Goal: Task Accomplishment & Management: Complete application form

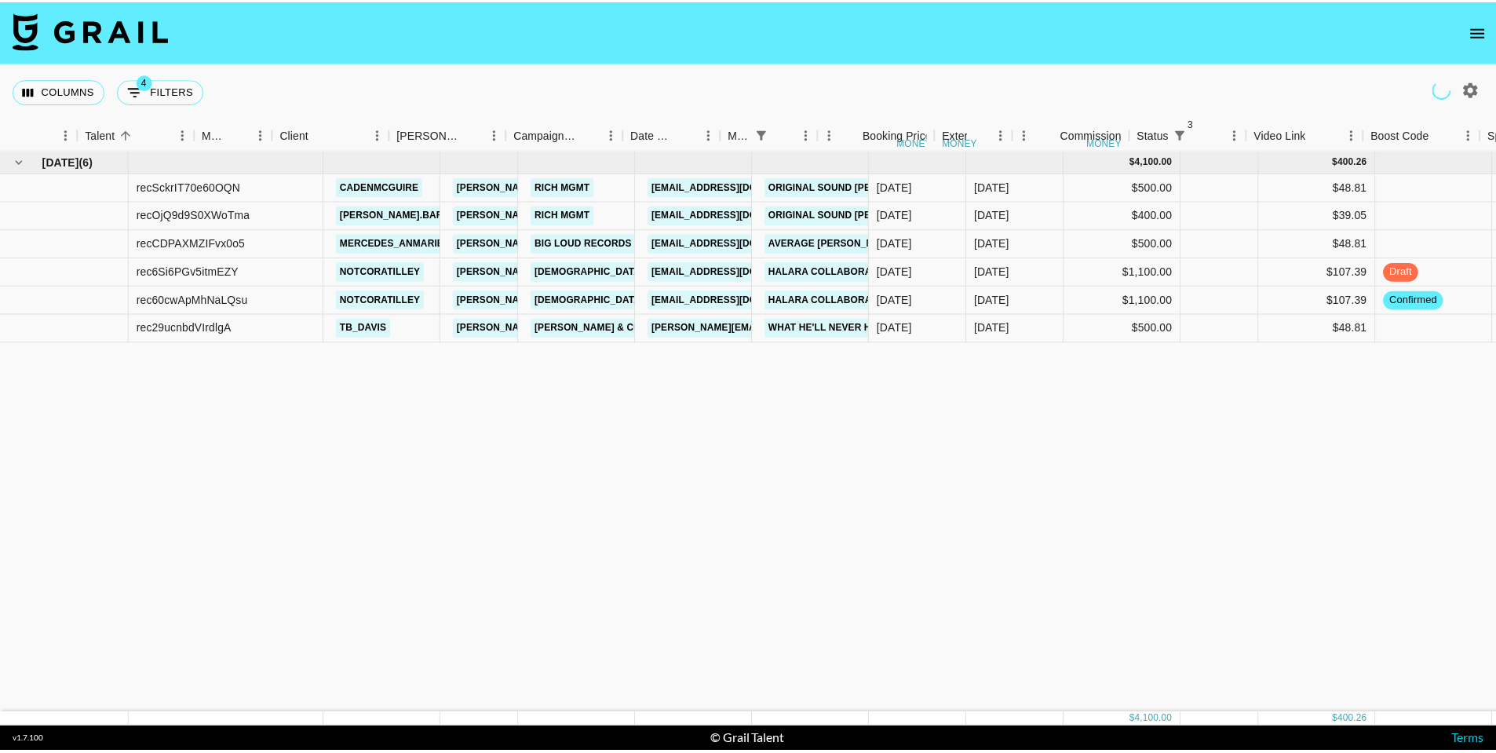
scroll to position [0, 248]
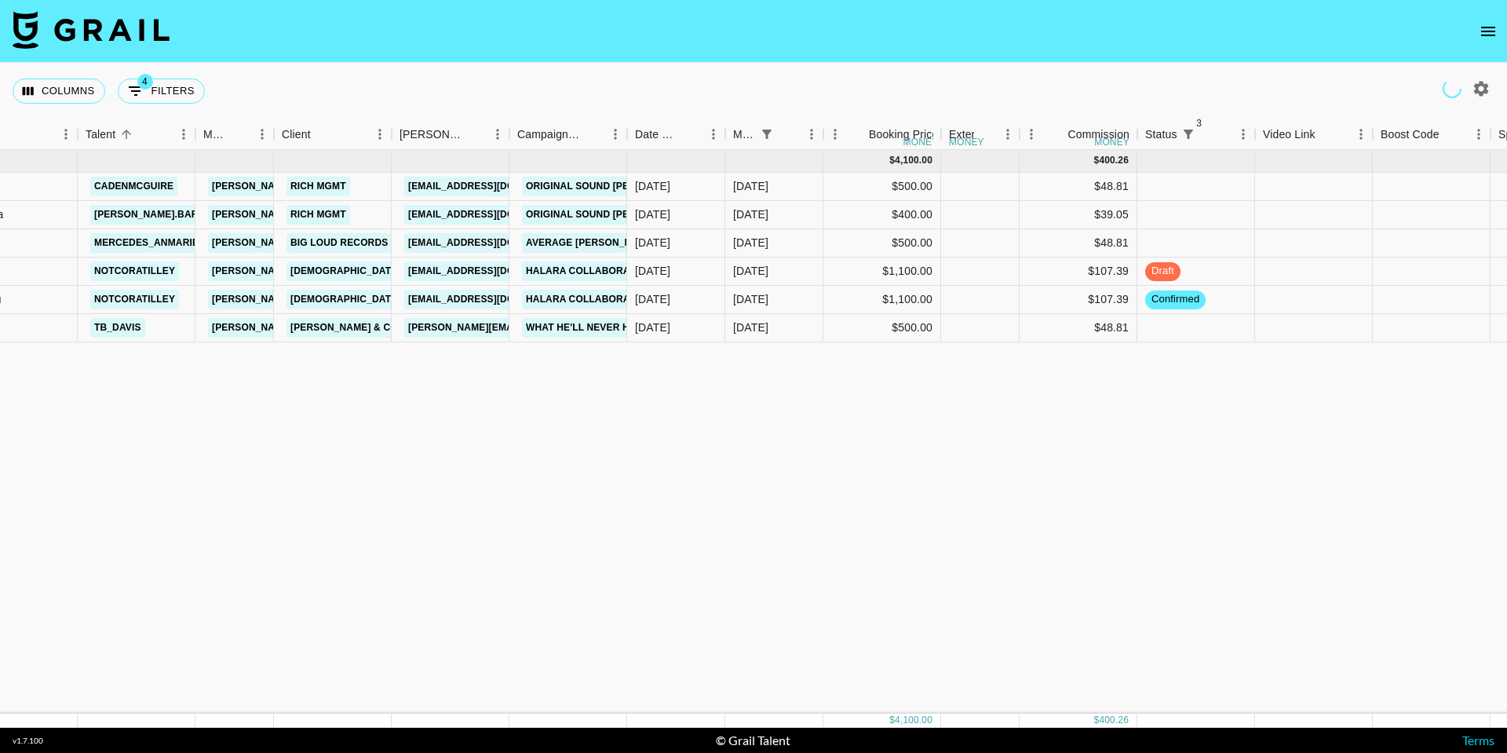
click at [1496, 27] on icon "open drawer" at bounding box center [1488, 31] width 19 height 19
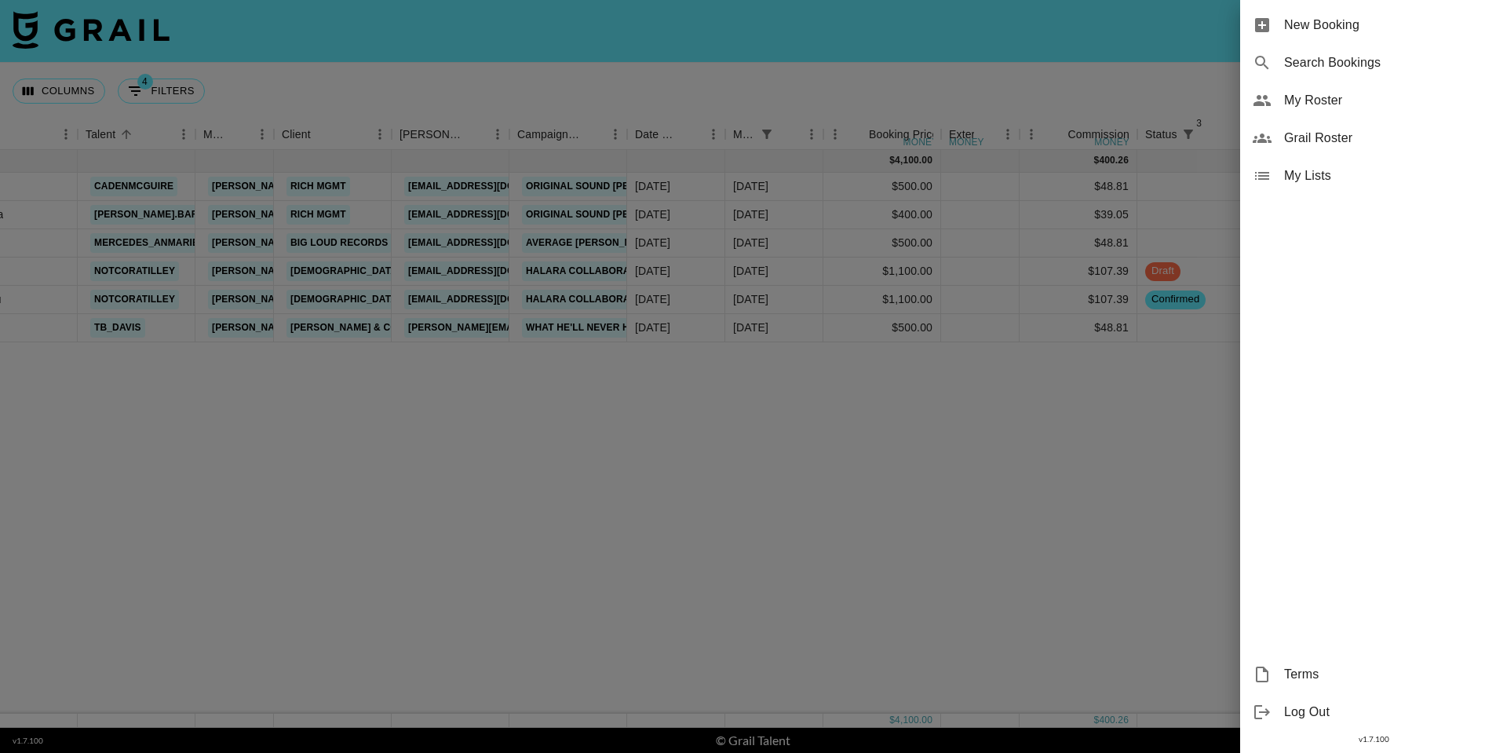
drag, startPoint x: 1496, startPoint y: 27, endPoint x: 1398, endPoint y: 23, distance: 98.2
click at [1398, 23] on span "New Booking" at bounding box center [1389, 25] width 210 height 19
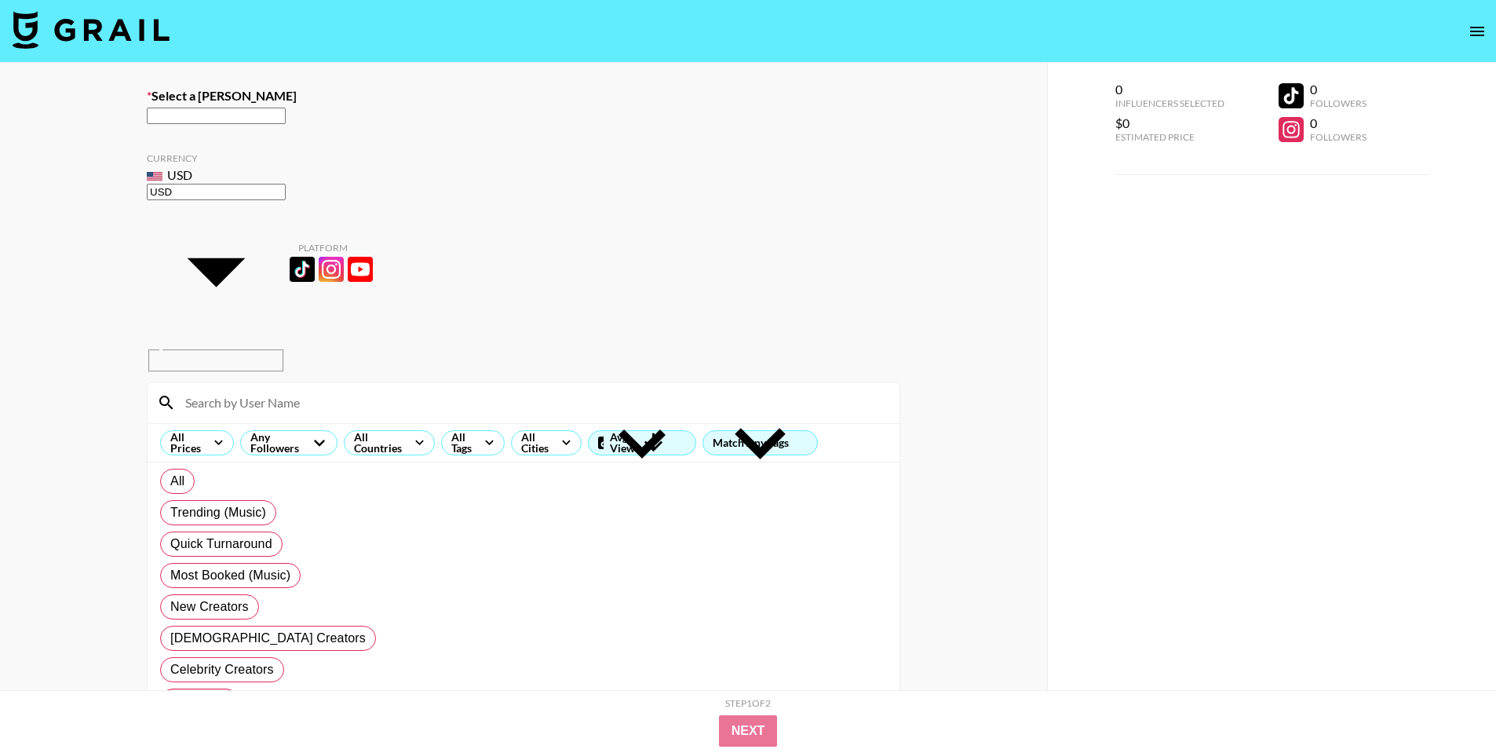
paste input "[EMAIL_ADDRESS][DOMAIN_NAME]"
click at [286, 115] on input "text" at bounding box center [216, 116] width 139 height 16
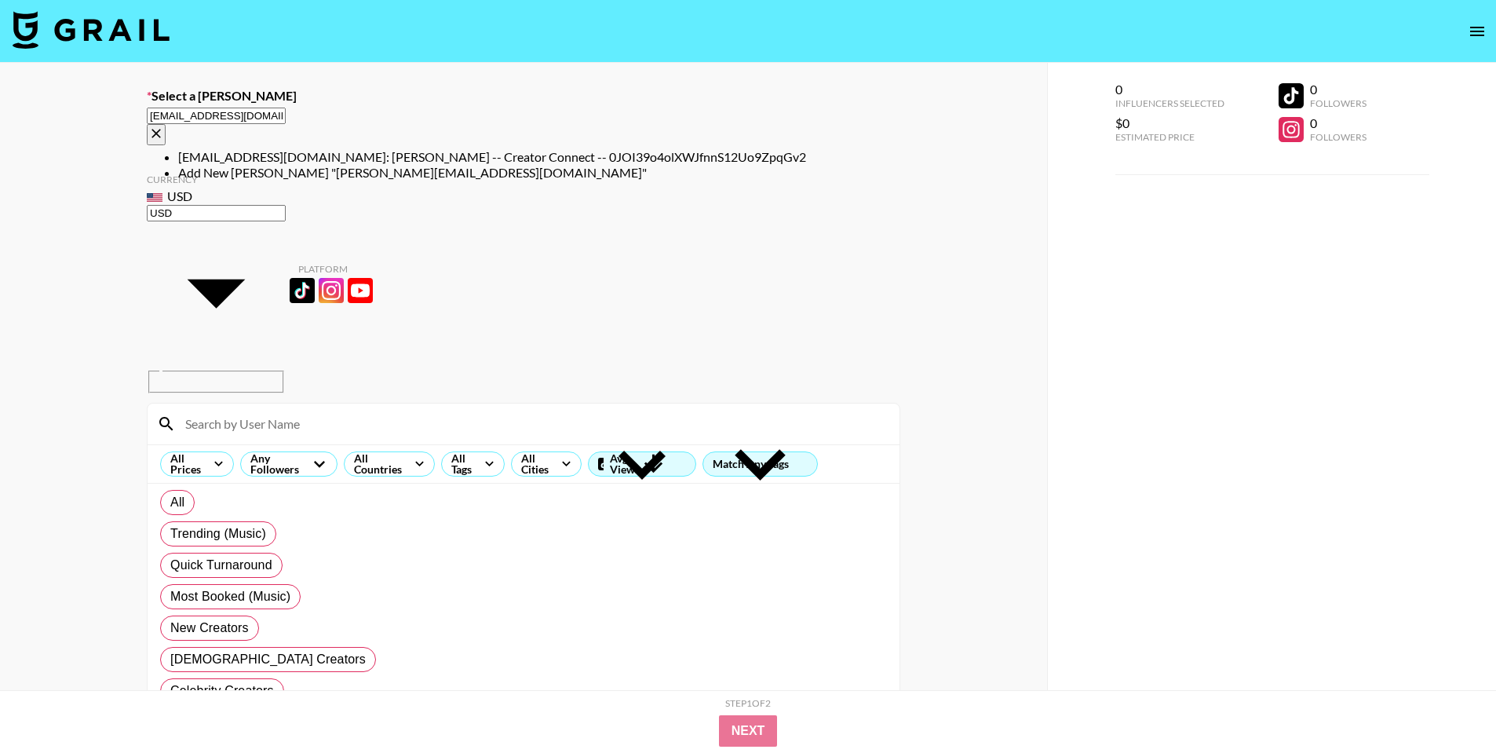
drag, startPoint x: 528, startPoint y: 128, endPoint x: 632, endPoint y: 172, distance: 113.3
click at [286, 124] on input "[EMAIL_ADDRESS][DOMAIN_NAME]" at bounding box center [216, 116] width 139 height 16
click at [613, 151] on li "[EMAIL_ADDRESS][DOMAIN_NAME]: [PERSON_NAME] -- Creator Connect -- 0JOI39o4olXWJ…" at bounding box center [539, 157] width 722 height 16
type input "[EMAIL_ADDRESS][DOMAIN_NAME]: [PERSON_NAME] -- Creator Connect -- 0JOI39o4olXWJ…"
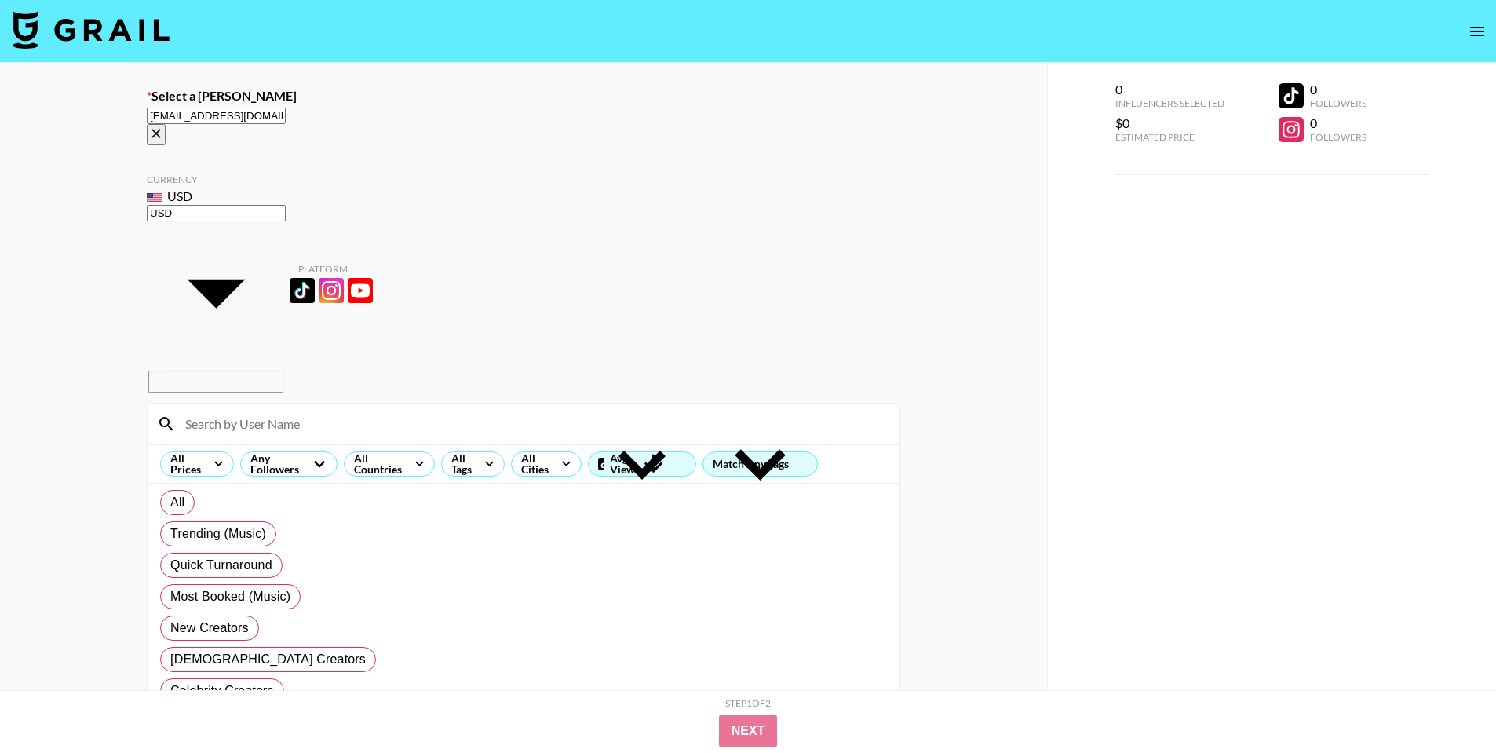
click at [277, 188] on input "radio" at bounding box center [748, 376] width 1496 height 753
radio input "true"
click at [279, 411] on input at bounding box center [533, 423] width 714 height 25
type input "livv"
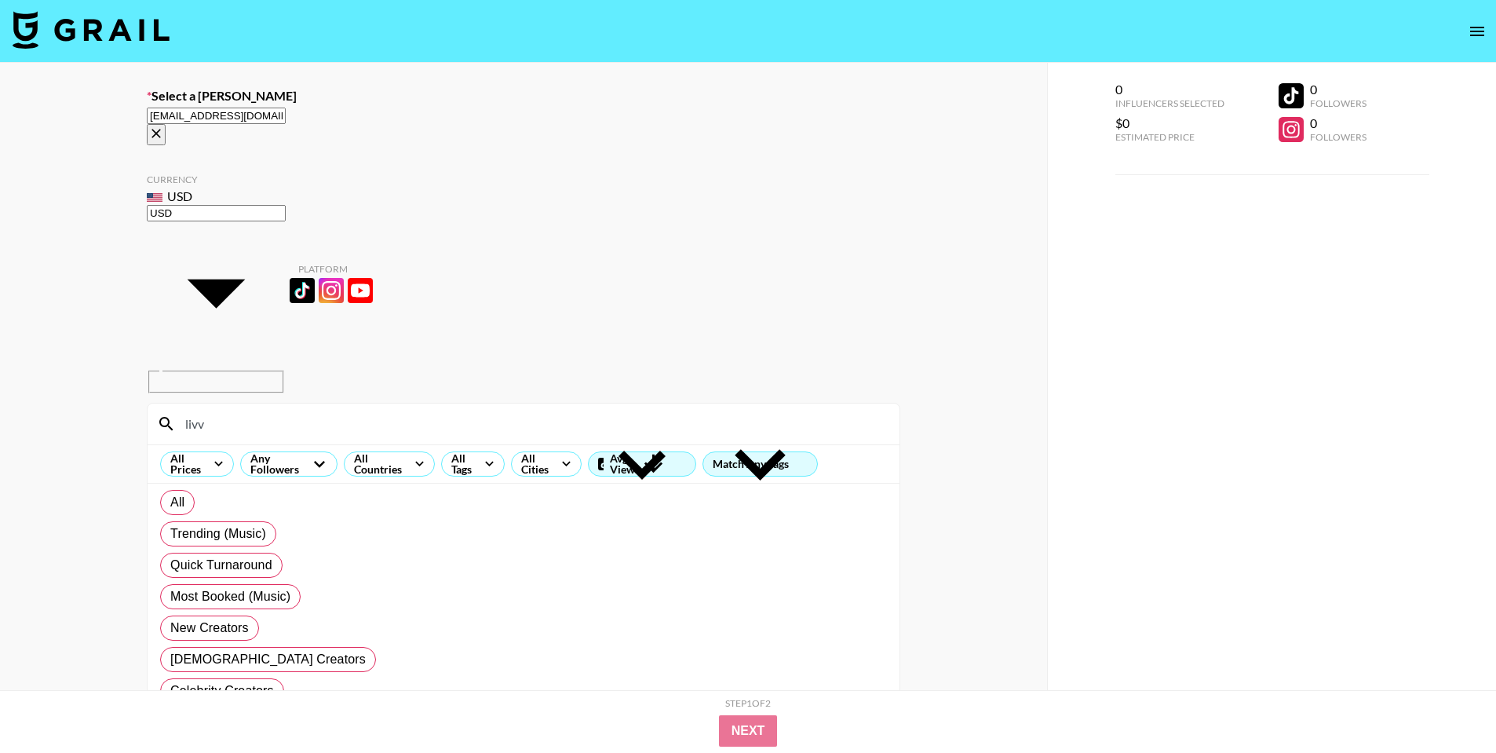
checkbox input "true"
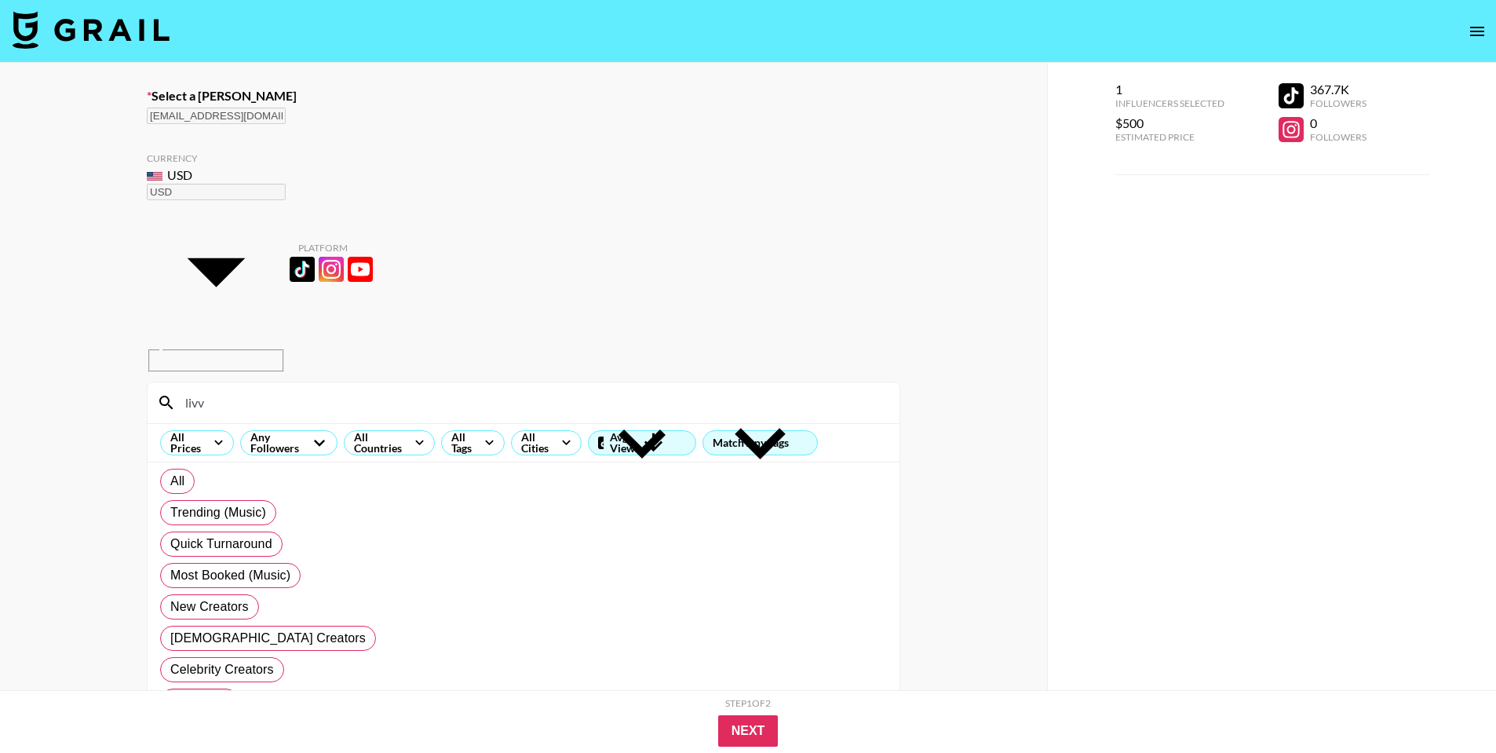
type input "500"
click at [738, 745] on button "Next" at bounding box center [748, 730] width 60 height 31
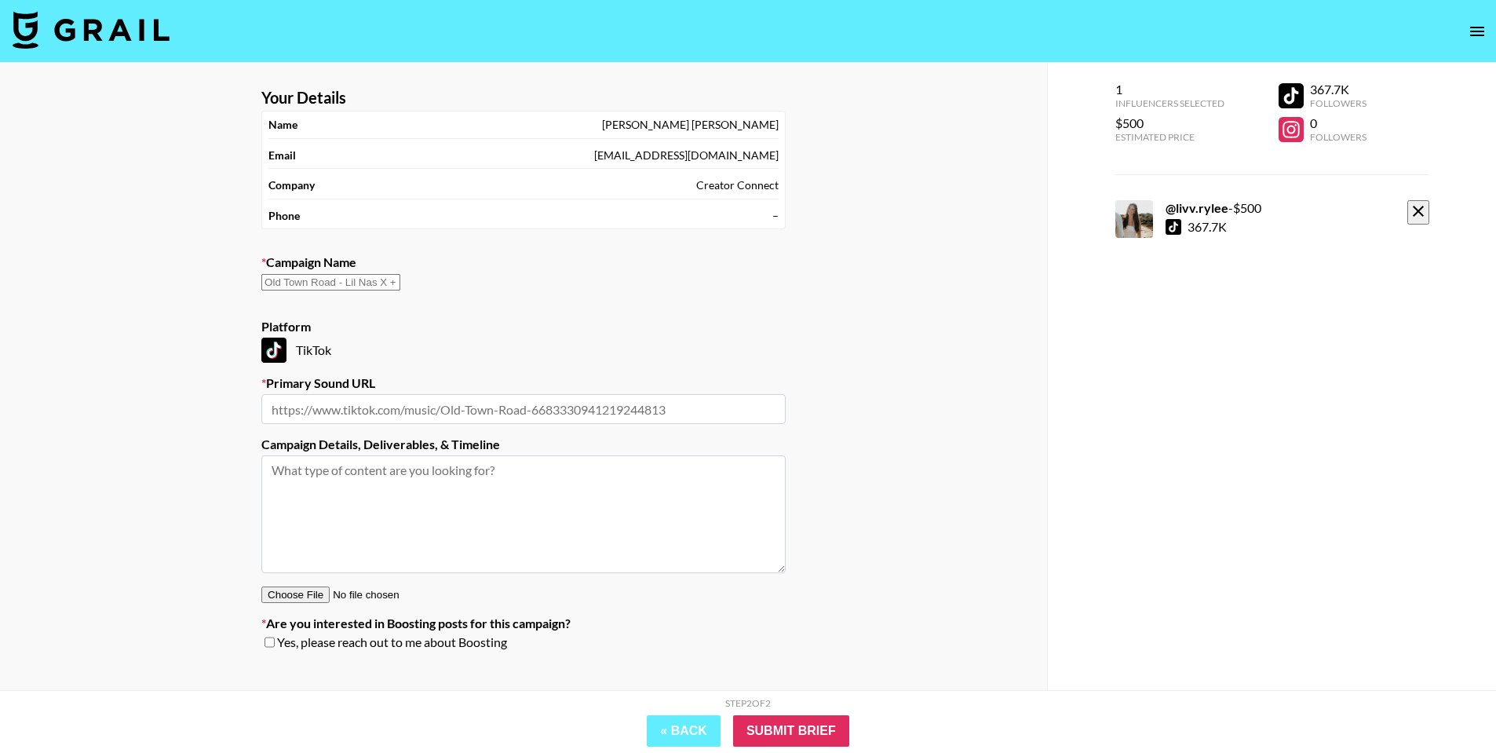
click at [400, 289] on input "text" at bounding box center [330, 282] width 139 height 16
paste input "Before You Break My Heart JADE"
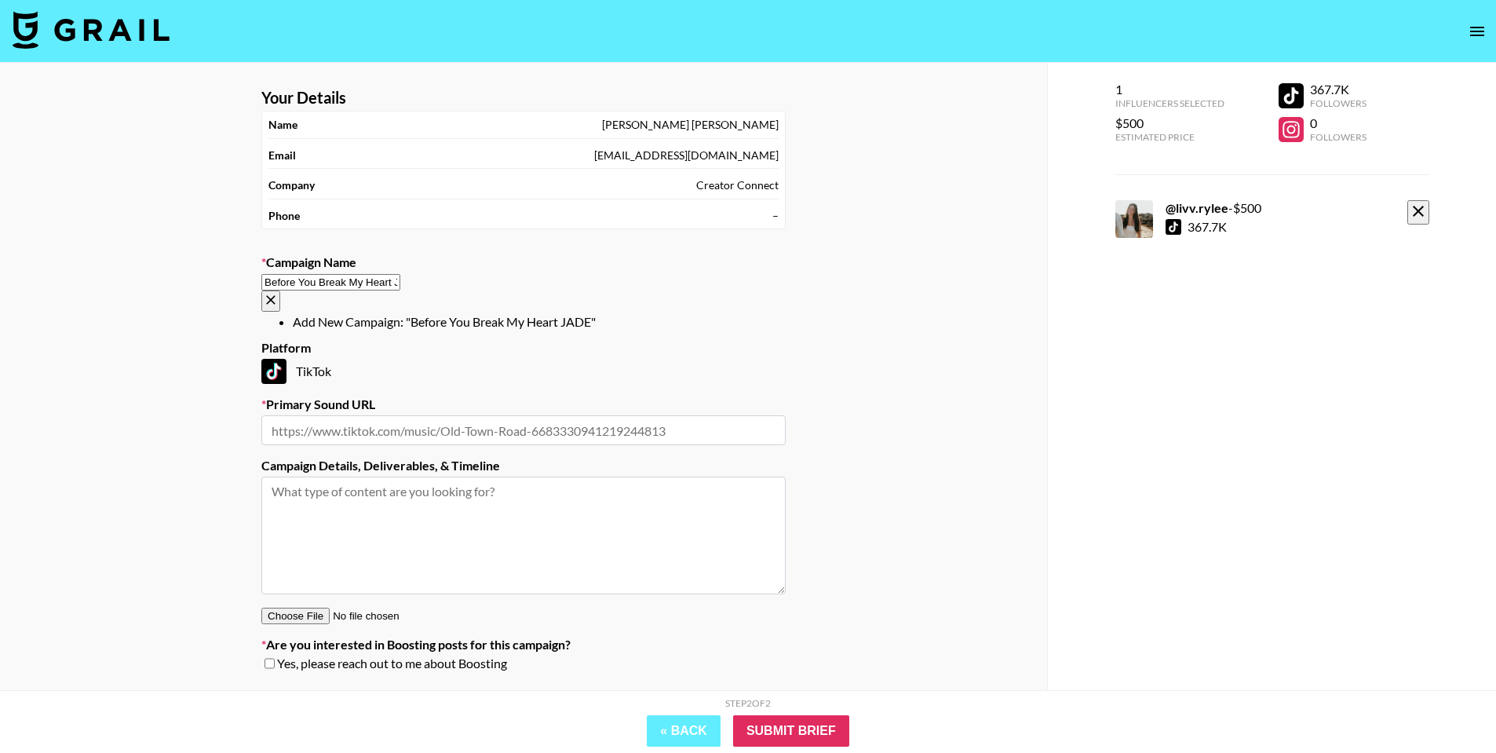
click at [607, 316] on li "Add New Campaign: "Before You Break My Heart JADE"" at bounding box center [539, 322] width 493 height 16
type input "Before You Break My Heart JADE"
click at [579, 415] on input "text" at bounding box center [523, 430] width 524 height 30
paste input "[URL][DOMAIN_NAME]"
type input "[URL][DOMAIN_NAME]"
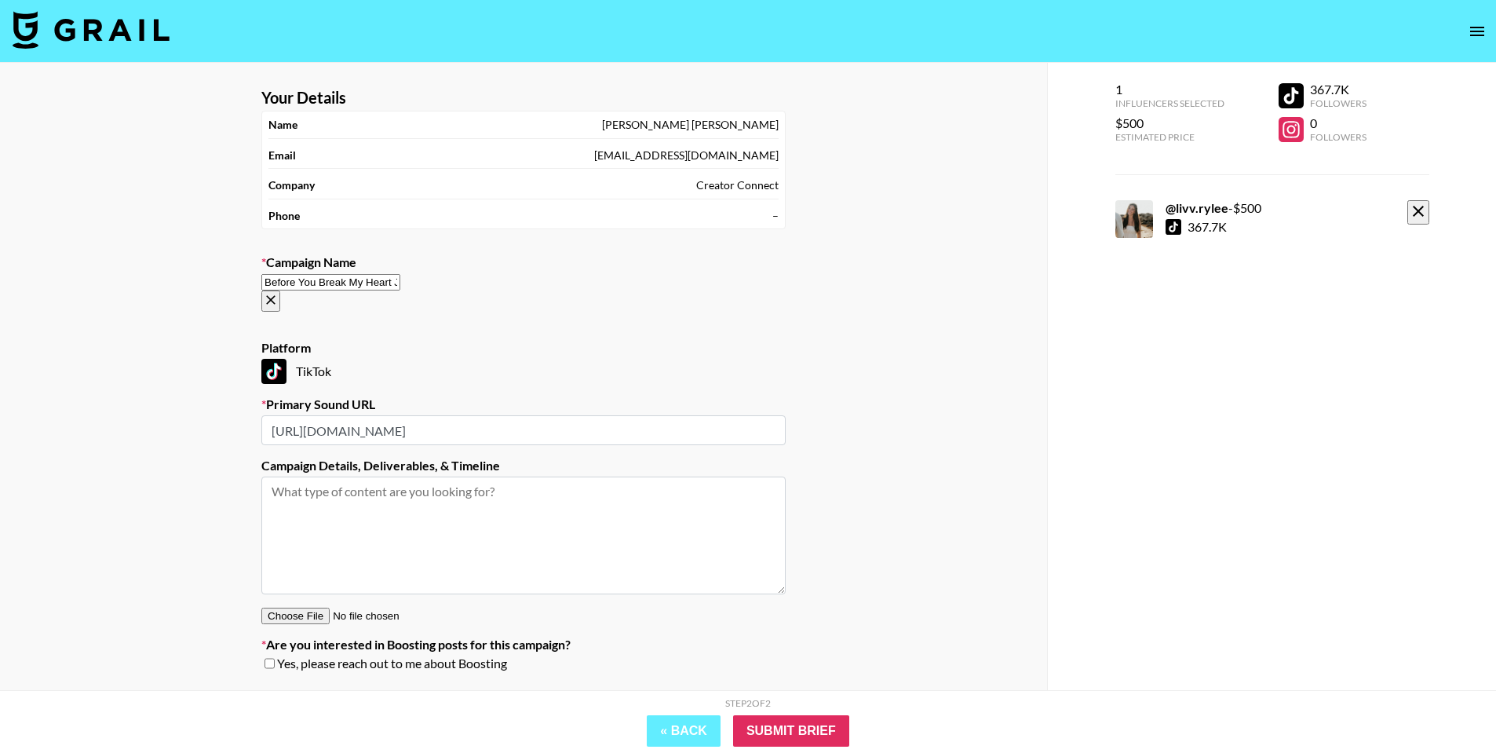
click at [652, 490] on textarea at bounding box center [523, 536] width 524 height 118
click at [784, 725] on input "Submit Brief" at bounding box center [791, 730] width 116 height 31
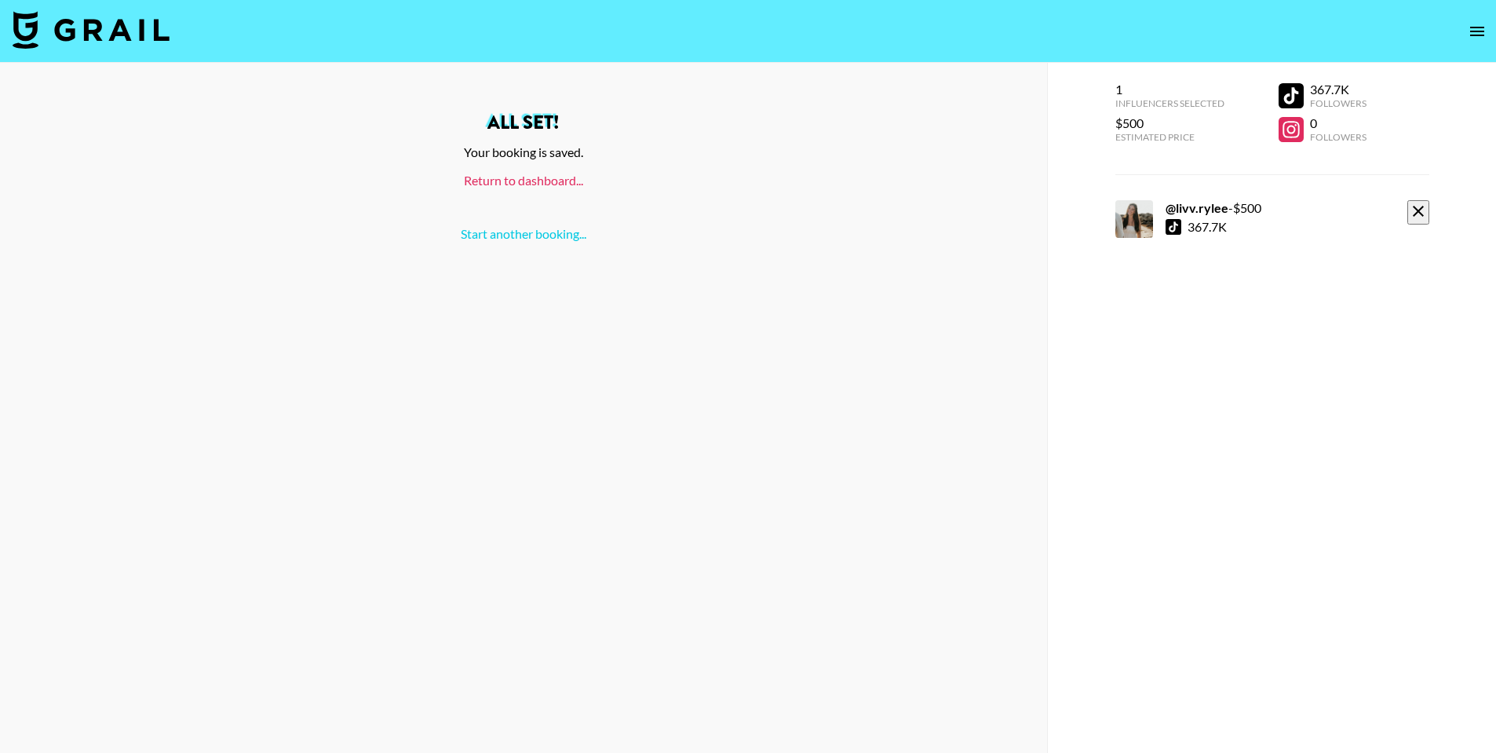
click at [560, 185] on link "Return to dashboard..." at bounding box center [523, 180] width 119 height 15
